Goal: Find specific page/section: Find specific page/section

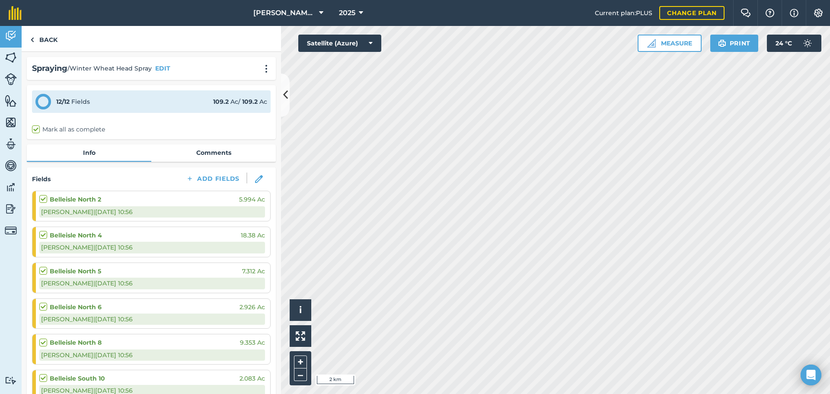
scroll to position [548, 0]
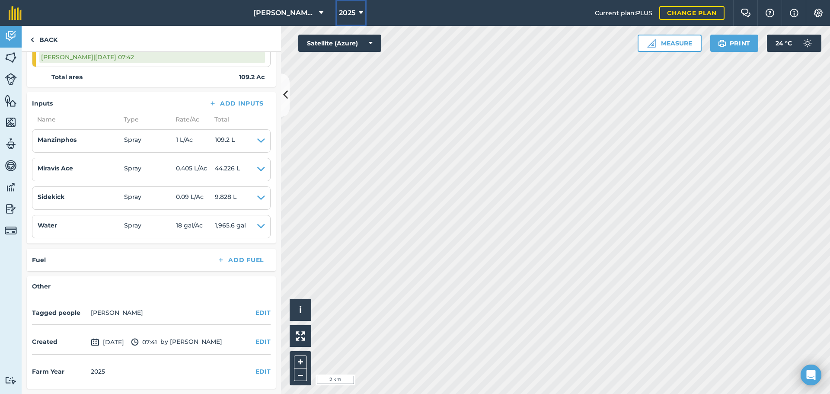
click at [359, 16] on icon at bounding box center [361, 13] width 4 height 10
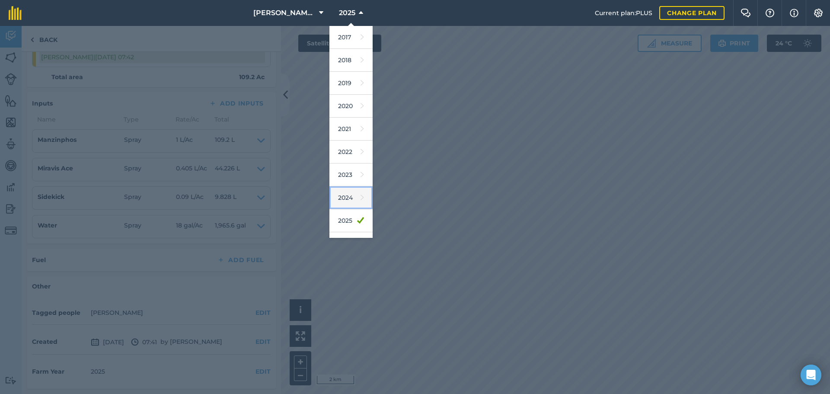
click at [343, 203] on link "2024" at bounding box center [351, 197] width 43 height 23
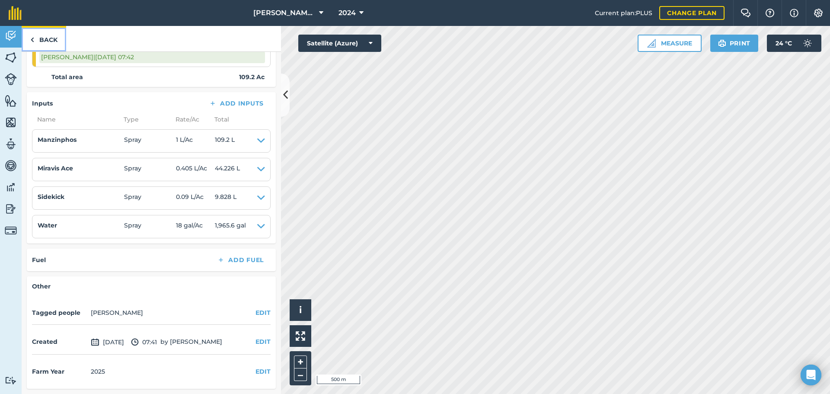
click at [48, 41] on link "Back" at bounding box center [44, 39] width 45 height 26
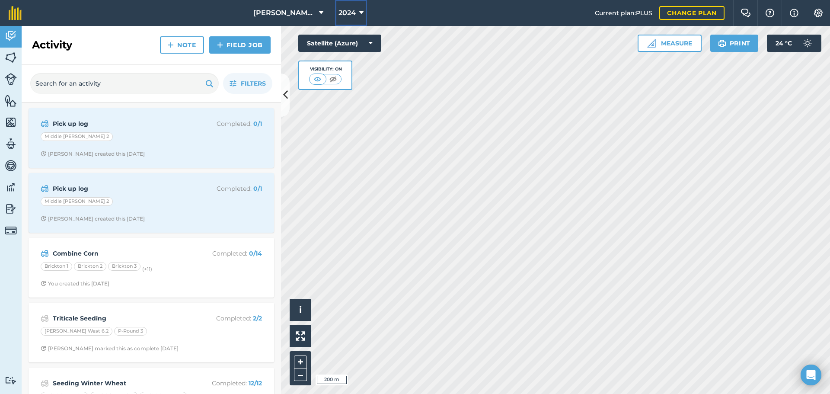
click at [359, 9] on icon at bounding box center [361, 13] width 4 height 10
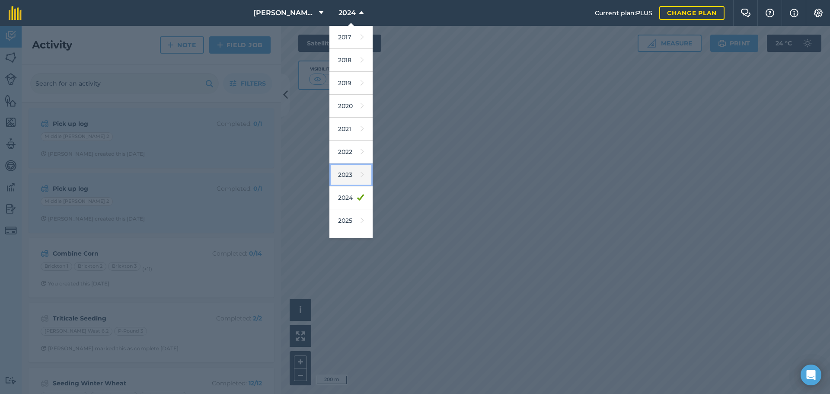
click at [340, 183] on link "2023" at bounding box center [351, 174] width 43 height 23
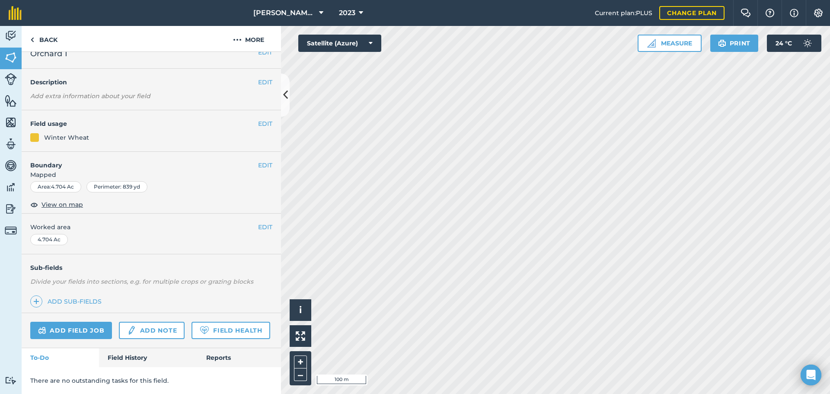
scroll to position [37, 0]
click at [131, 357] on link "Field History" at bounding box center [148, 357] width 98 height 19
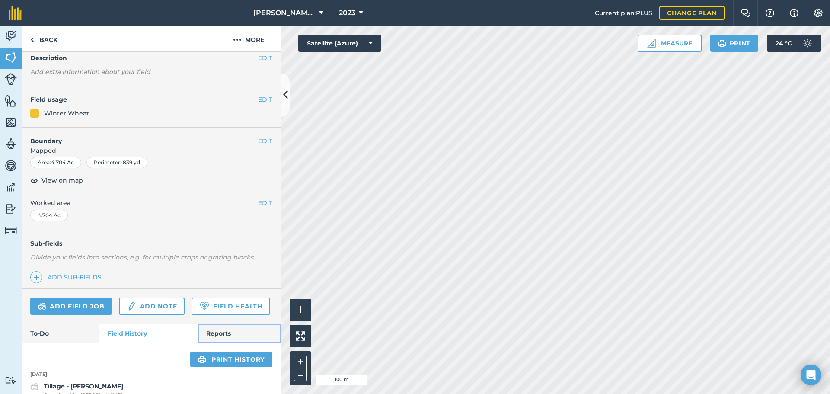
click at [214, 343] on link "Reports" at bounding box center [239, 333] width 83 height 19
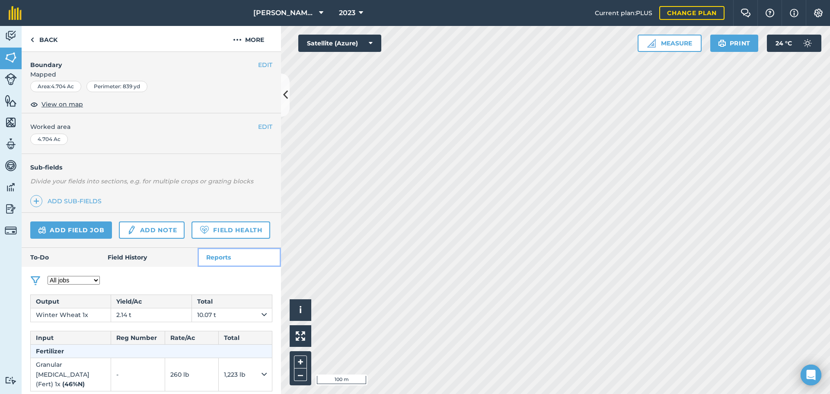
scroll to position [134, 0]
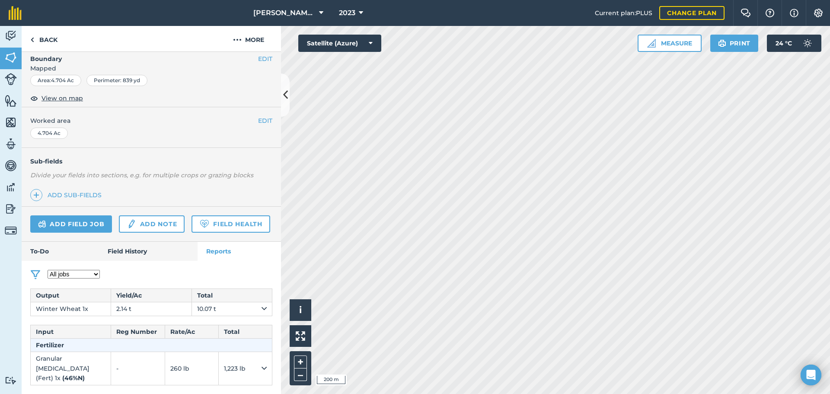
scroll to position [78, 0]
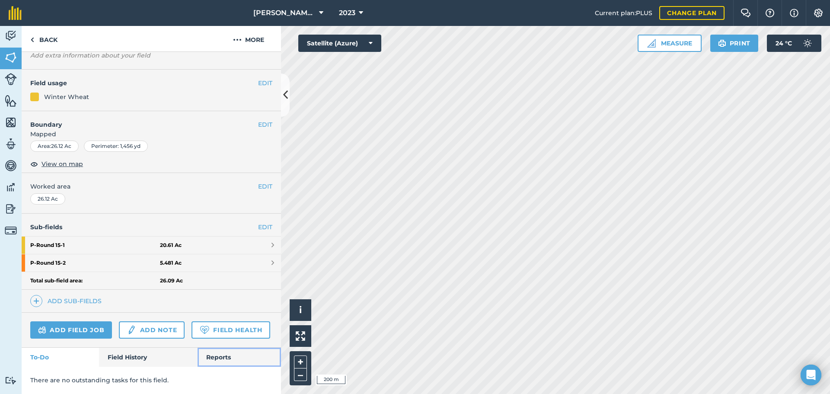
click at [228, 350] on link "Reports" at bounding box center [239, 357] width 83 height 19
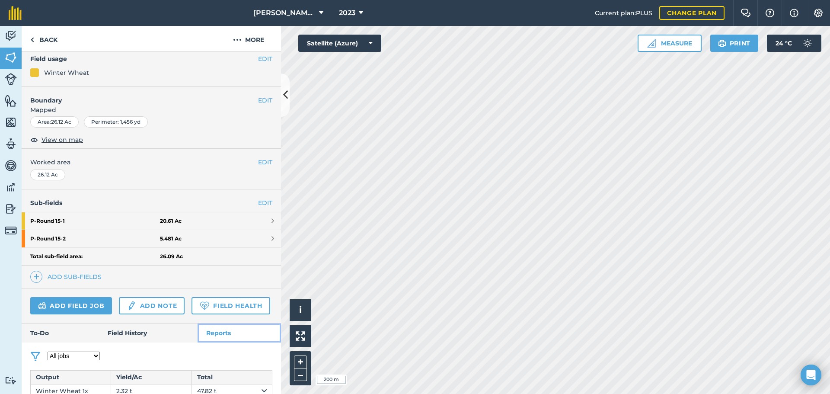
click at [229, 342] on link "Reports" at bounding box center [239, 332] width 83 height 19
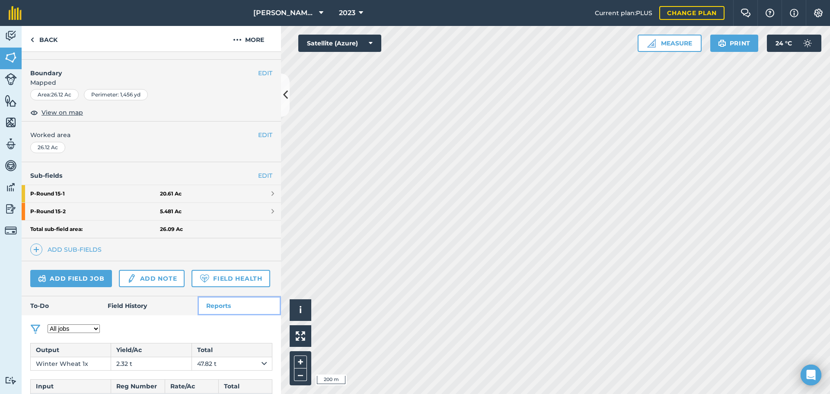
scroll to position [202, 0]
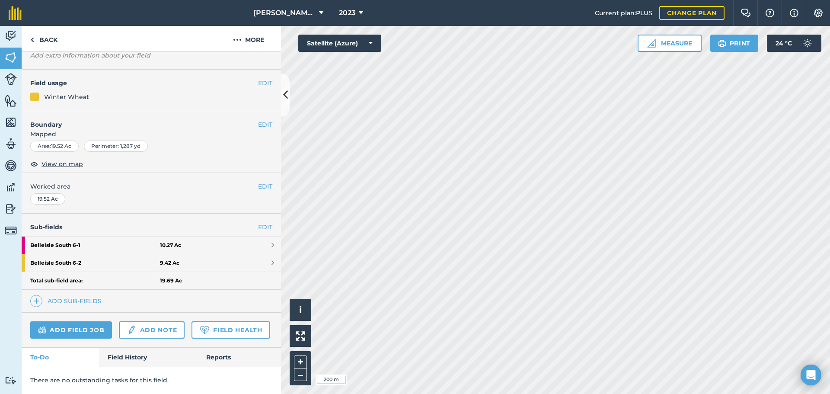
scroll to position [78, 0]
click at [206, 355] on link "Reports" at bounding box center [239, 357] width 83 height 19
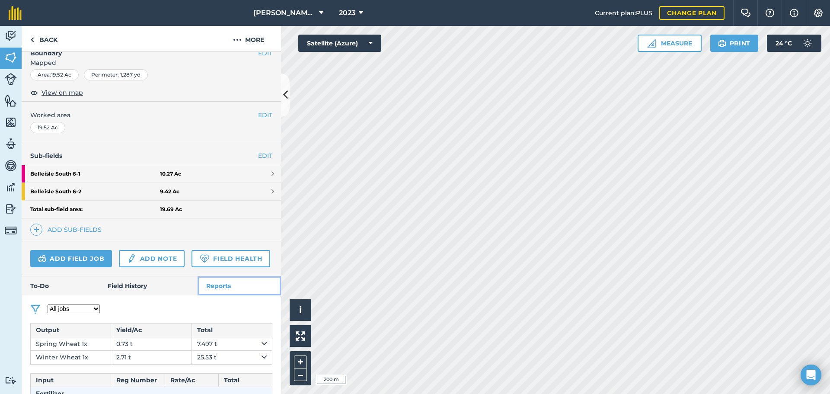
scroll to position [188, 0]
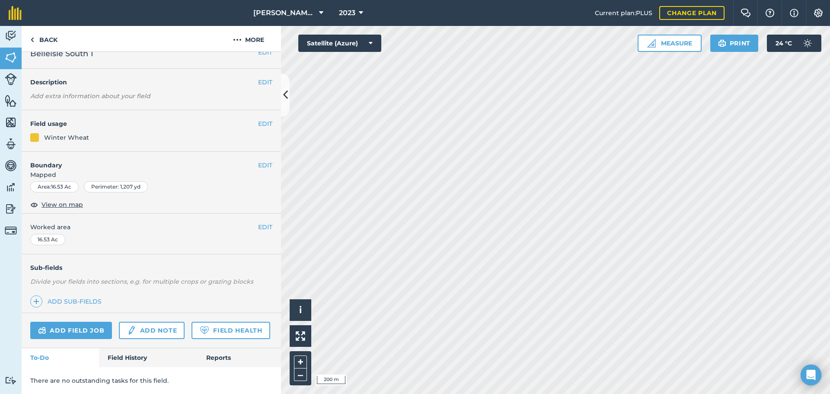
scroll to position [37, 0]
drag, startPoint x: 209, startPoint y: 351, endPoint x: 208, endPoint y: 345, distance: 6.5
click at [208, 350] on link "Reports" at bounding box center [239, 357] width 83 height 19
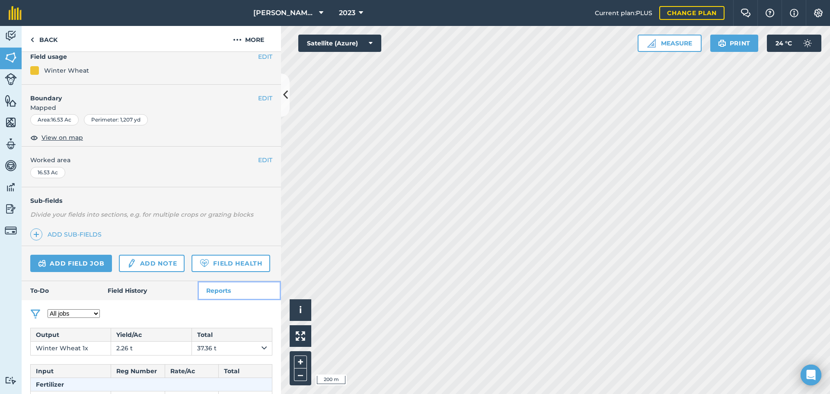
scroll to position [134, 0]
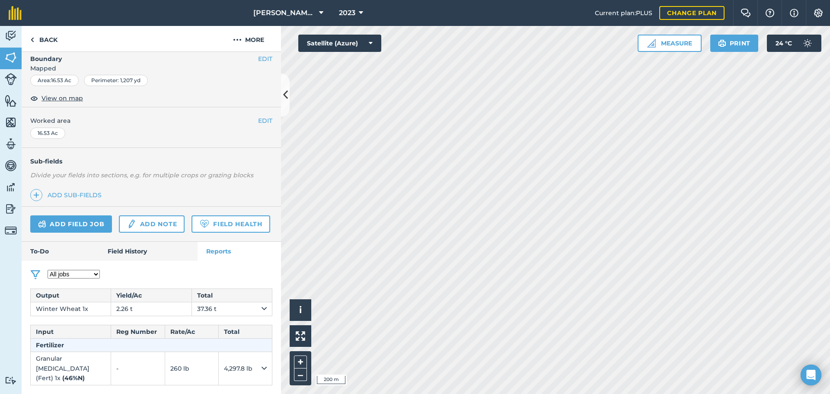
scroll to position [37, 0]
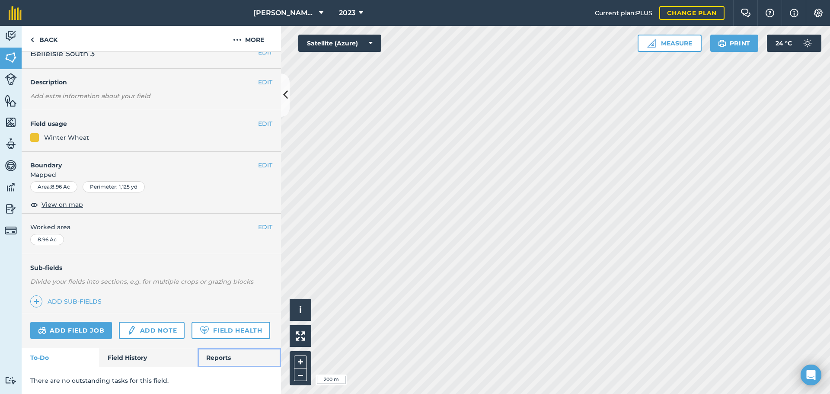
drag, startPoint x: 237, startPoint y: 351, endPoint x: 238, endPoint y: 345, distance: 5.7
click at [237, 351] on link "Reports" at bounding box center [239, 357] width 83 height 19
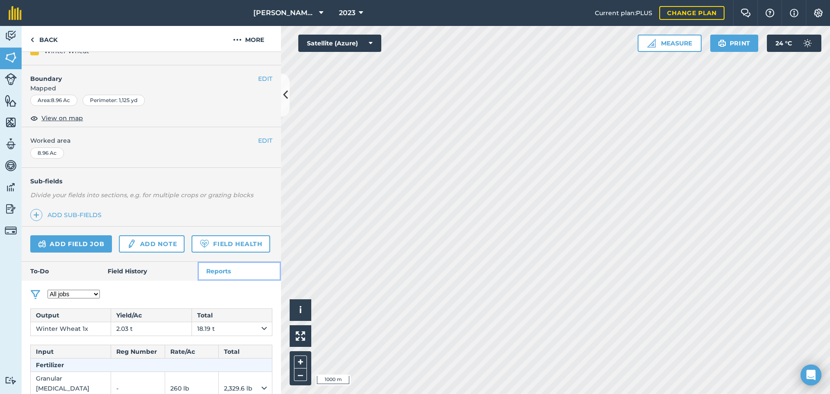
scroll to position [161, 0]
